Goal: Navigation & Orientation: Understand site structure

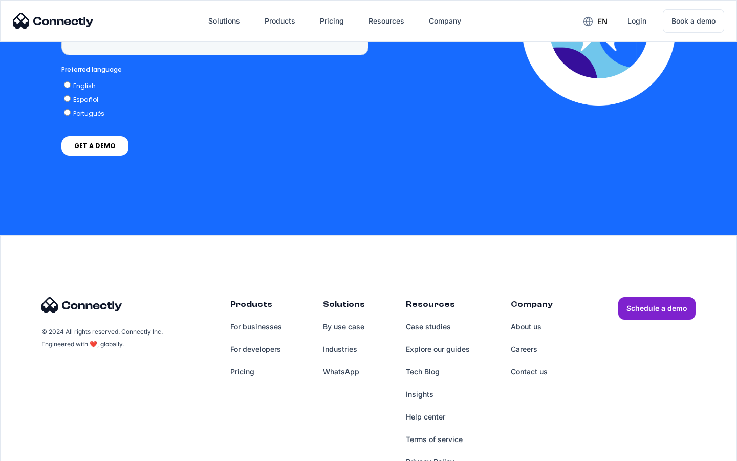
scroll to position [2606, 0]
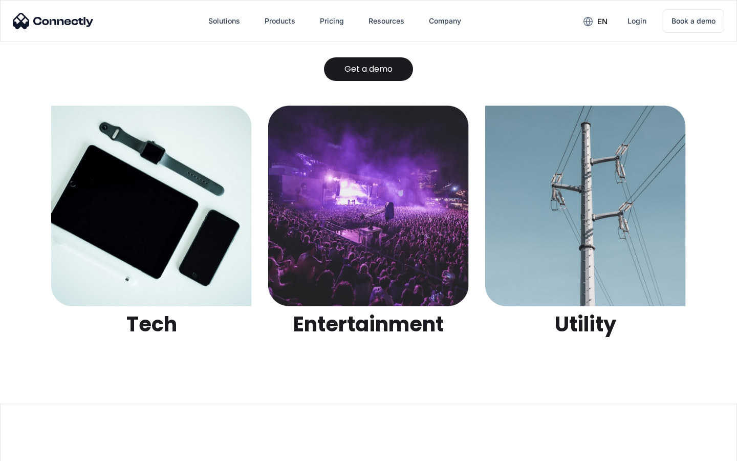
scroll to position [3228, 0]
